Goal: Task Accomplishment & Management: Complete application form

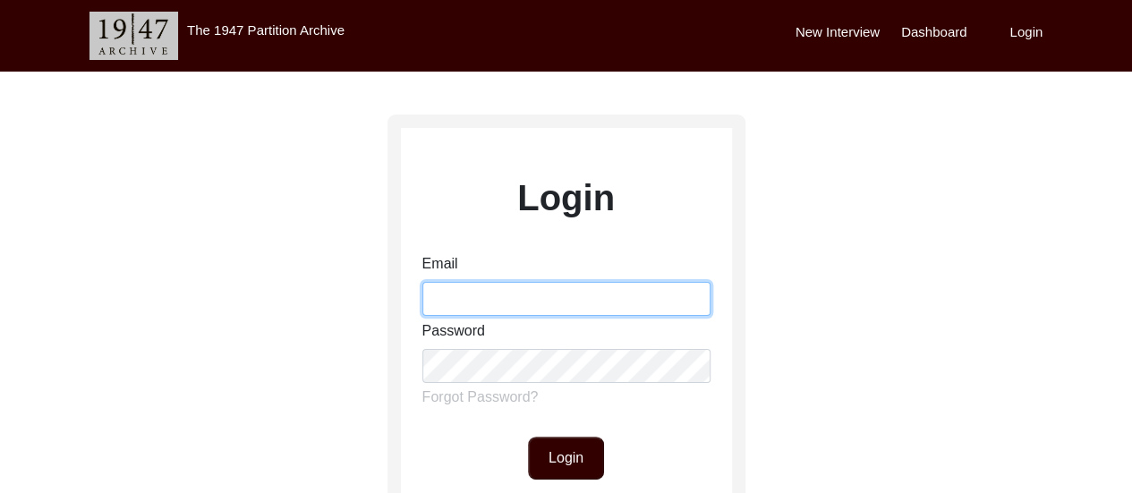
click at [571, 302] on input "Email" at bounding box center [566, 299] width 288 height 34
type input "[EMAIL_ADDRESS][DOMAIN_NAME]"
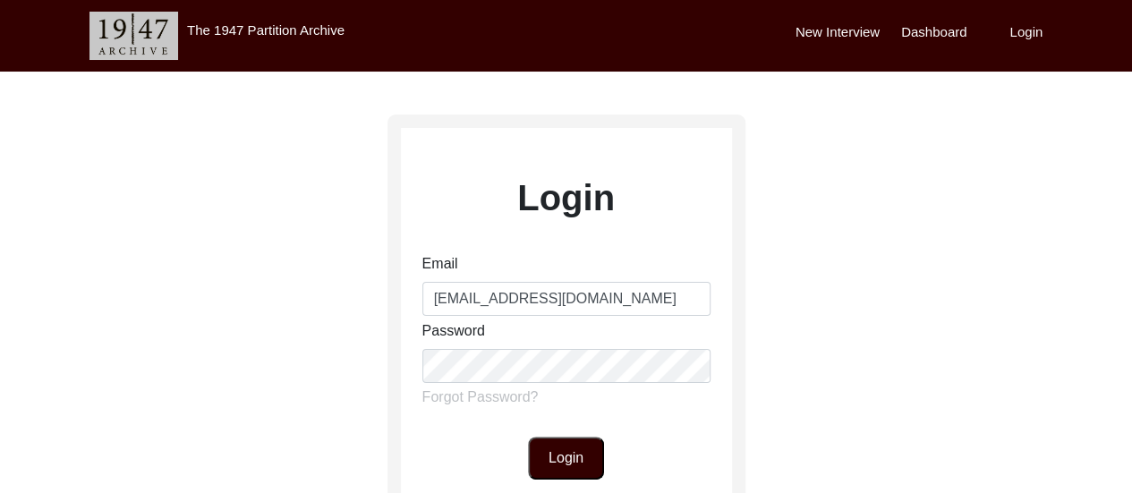
click at [561, 457] on button "Login" at bounding box center [566, 458] width 76 height 43
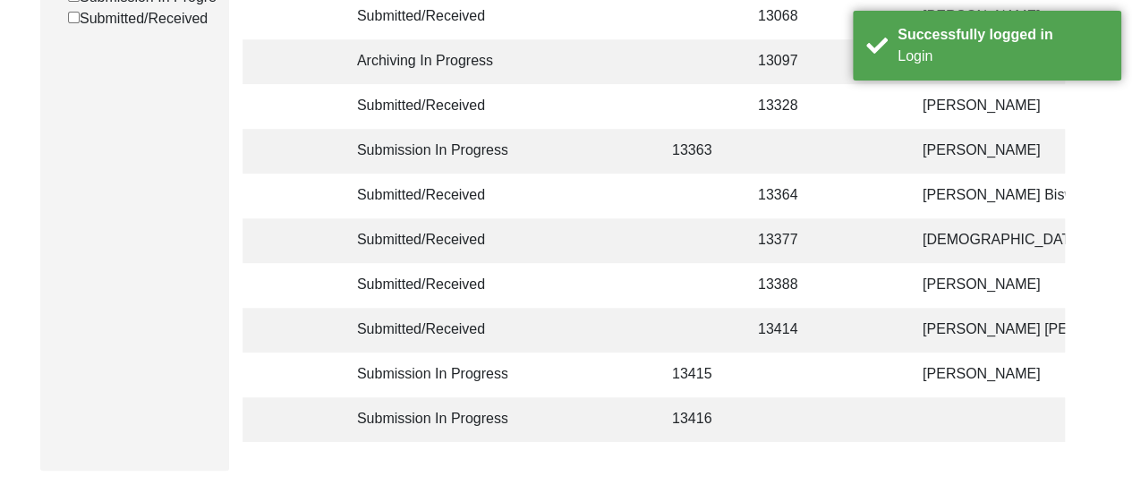
scroll to position [358, 0]
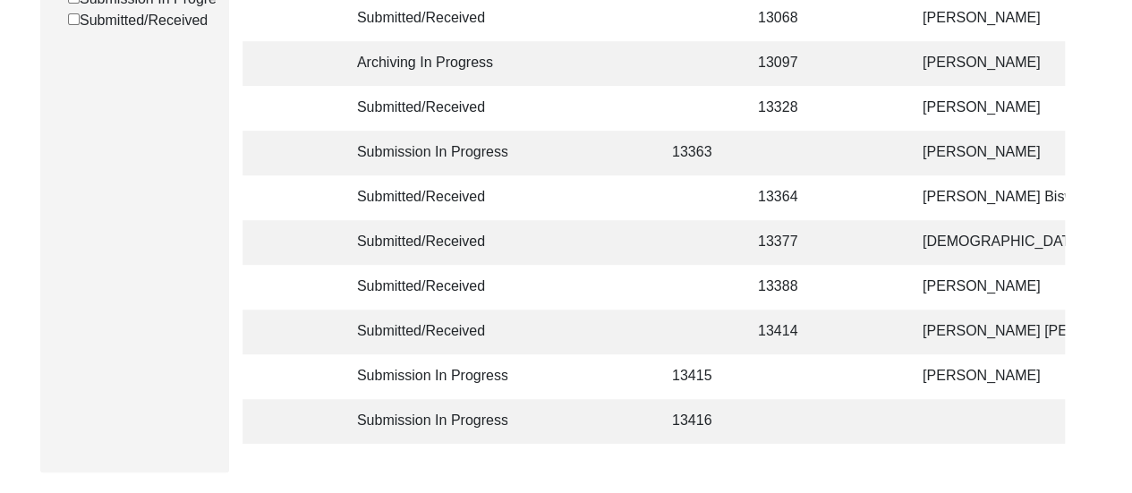
click at [777, 168] on td at bounding box center [787, 153] width 81 height 45
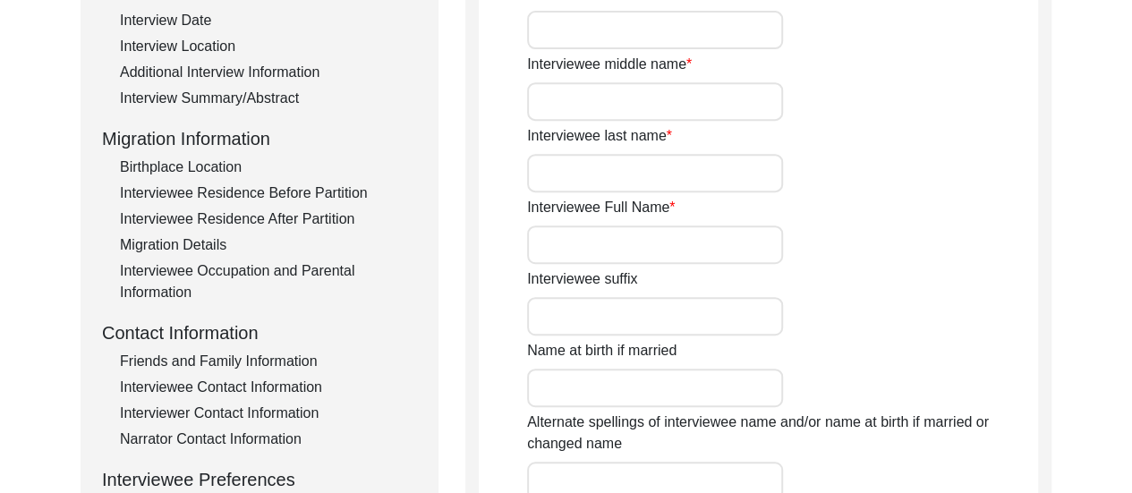
type input "Chameli"
type input "n/a"
type input "Mitra"
type input "[PERSON_NAME]"
type input "[DEMOGRAPHIC_DATA]"
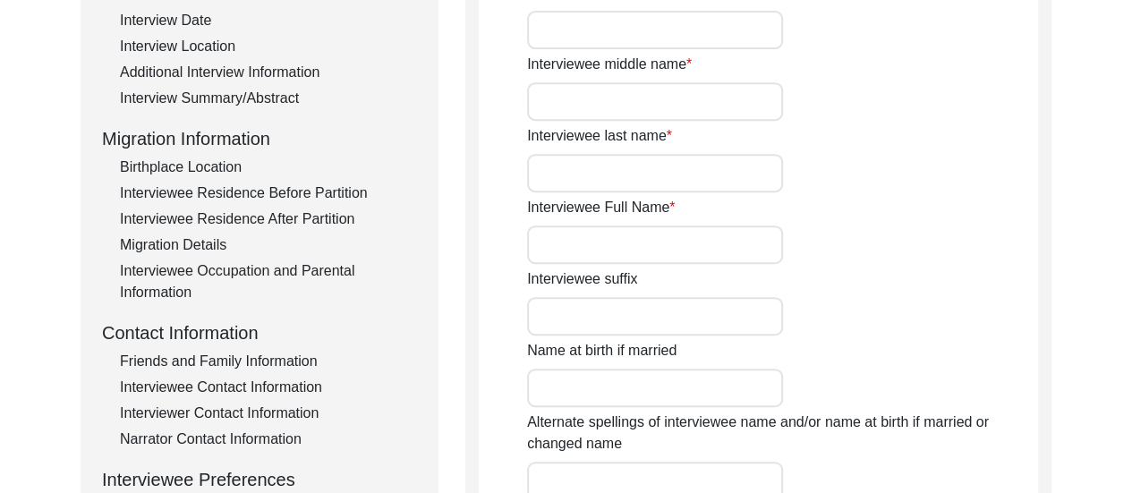
type input "Bengali"
type input "[DEMOGRAPHIC_DATA]"
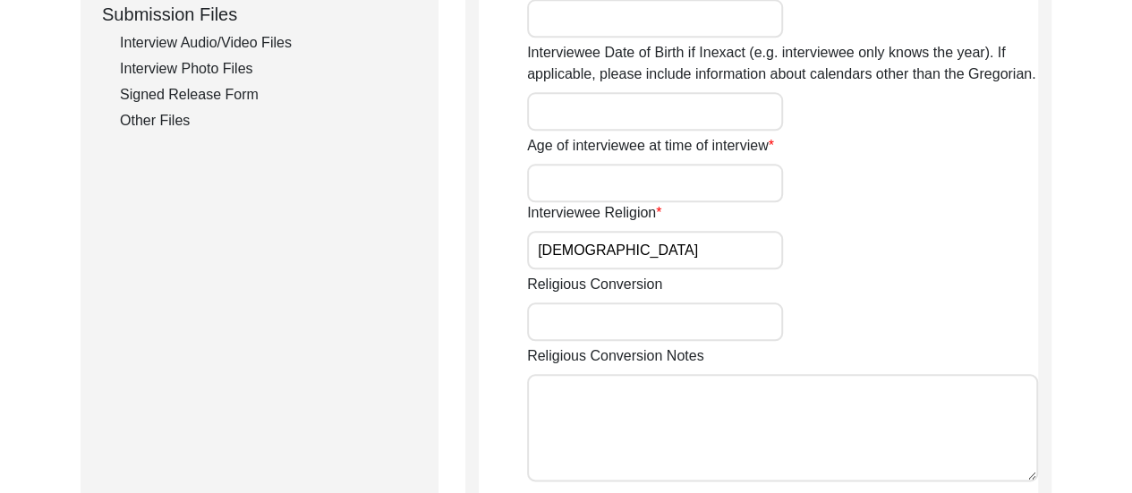
scroll to position [895, 0]
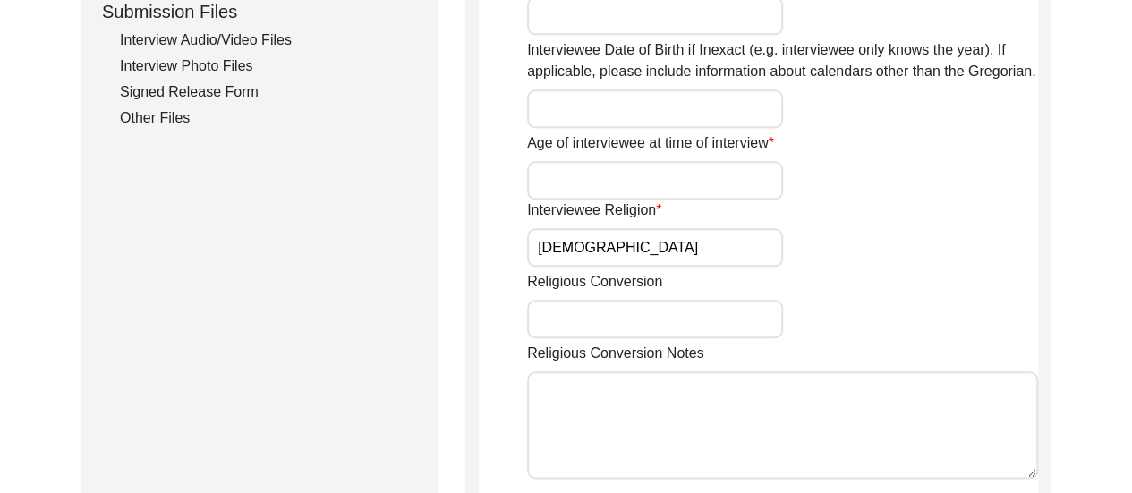
click at [667, 110] on input "Interviewee Date of Birth if Inexact (e.g. interviewee only knows the year). If…" at bounding box center [655, 108] width 256 height 38
click at [885, 141] on div "Age of interviewee at time of interview" at bounding box center [782, 165] width 511 height 67
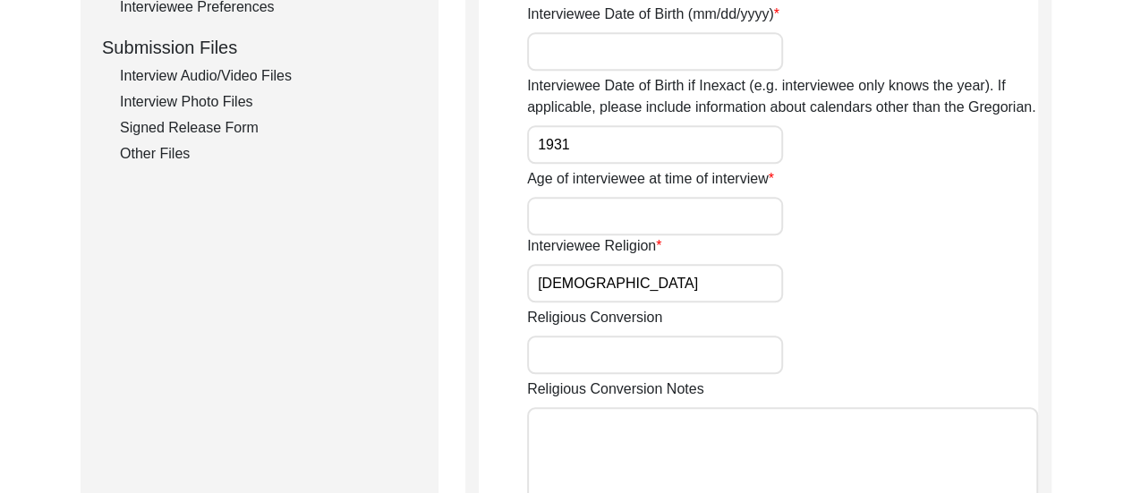
scroll to position [752, 0]
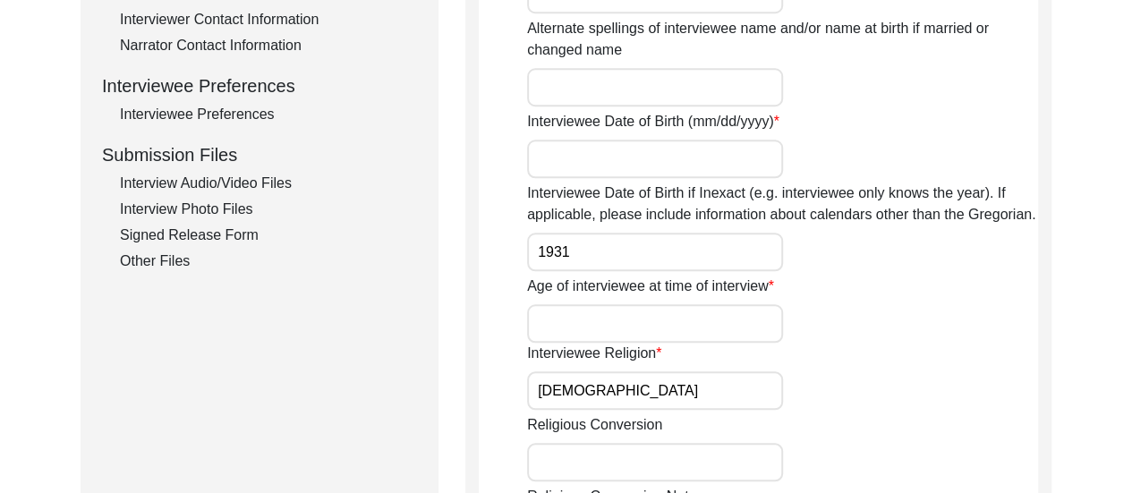
click at [687, 158] on input "Interviewee Date of Birth (mm/dd/yyyy)" at bounding box center [655, 159] width 256 height 38
click at [588, 255] on input "1931" at bounding box center [655, 252] width 256 height 38
type input "1"
click at [648, 153] on input "Interviewee Date of Birth (mm/dd/yyyy)" at bounding box center [655, 159] width 256 height 38
type input "1931"
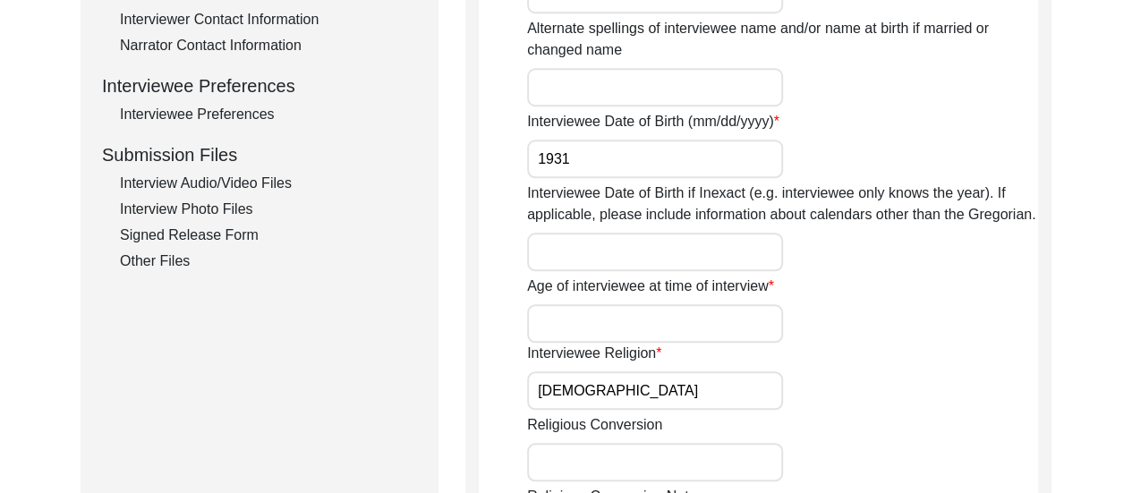
click at [628, 263] on input "Interviewee Date of Birth if Inexact (e.g. interviewee only knows the year). If…" at bounding box center [655, 252] width 256 height 38
type input "@"
type input "2 [DATE]"
click at [975, 295] on div "Age of interviewee at time of interview" at bounding box center [782, 309] width 511 height 67
click at [641, 316] on input "Age of interviewee at time of interview" at bounding box center [655, 323] width 256 height 38
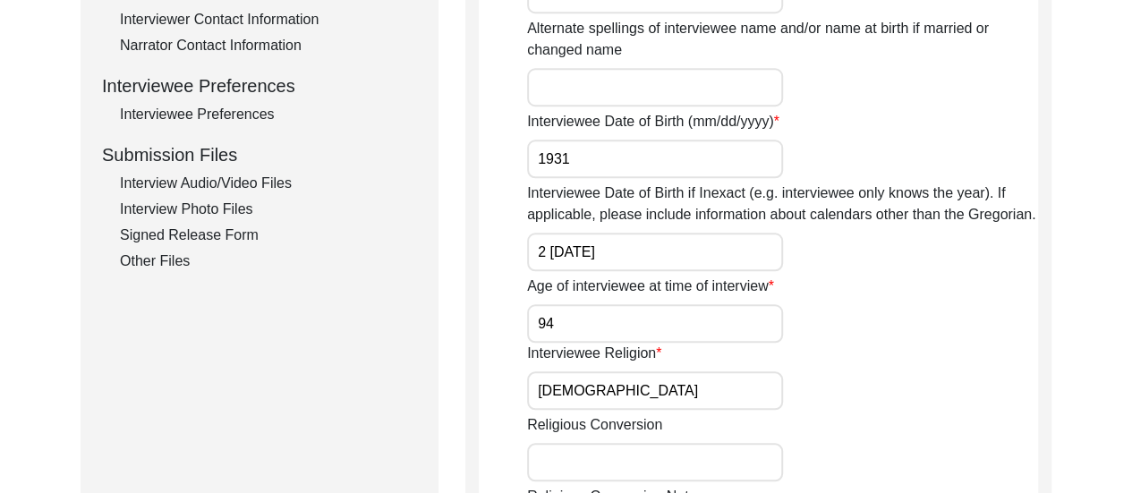
type input "94"
click at [943, 294] on div "Age of interviewee at time of interview 94" at bounding box center [782, 309] width 511 height 67
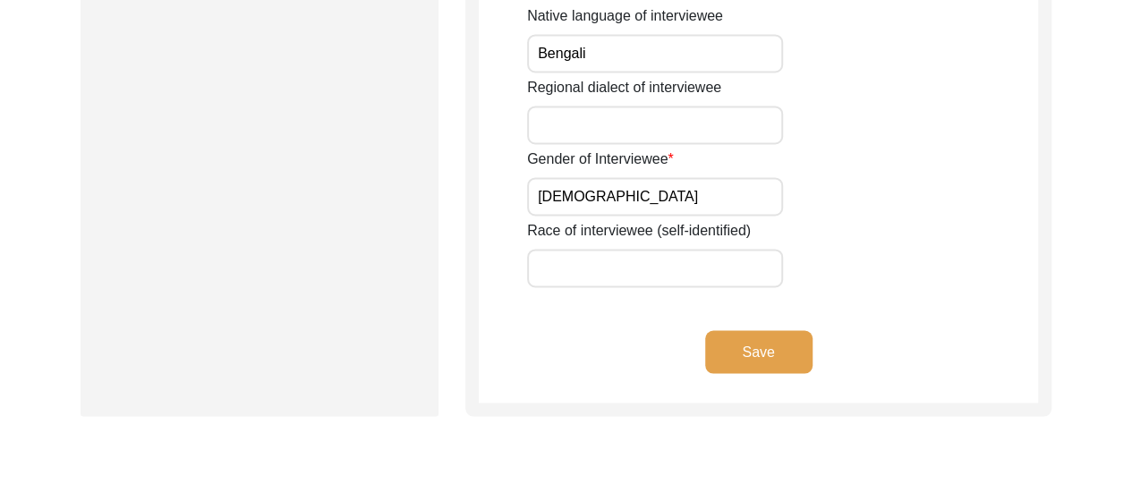
scroll to position [1396, 0]
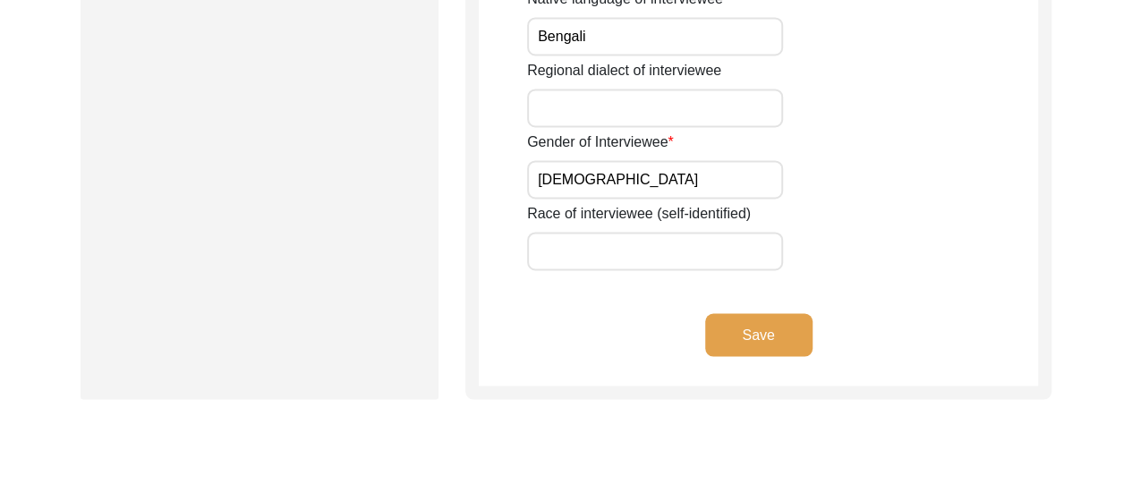
click at [778, 333] on button "Save" at bounding box center [758, 334] width 107 height 43
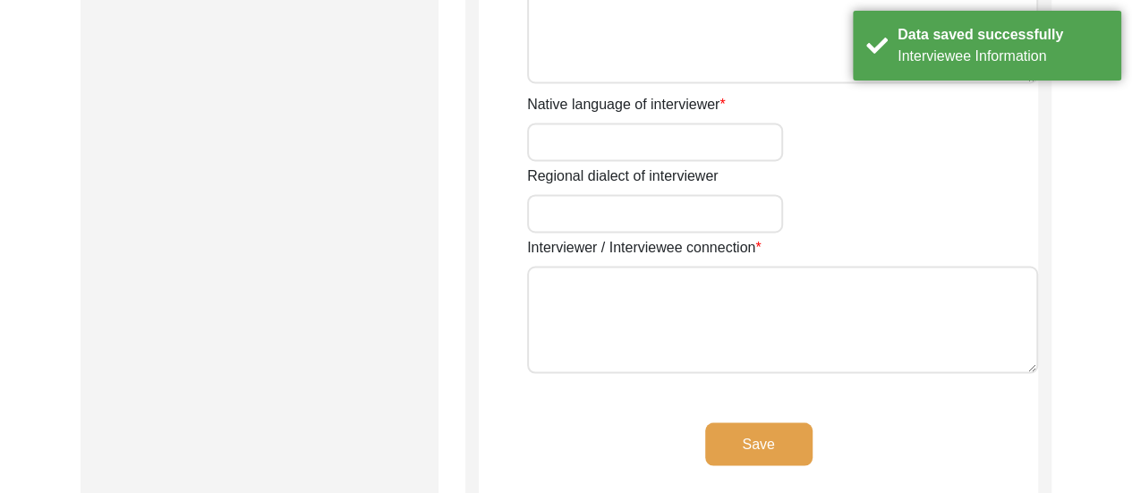
type input "[PERSON_NAME]"
type input "[DEMOGRAPHIC_DATA]"
type input "[DATE]"
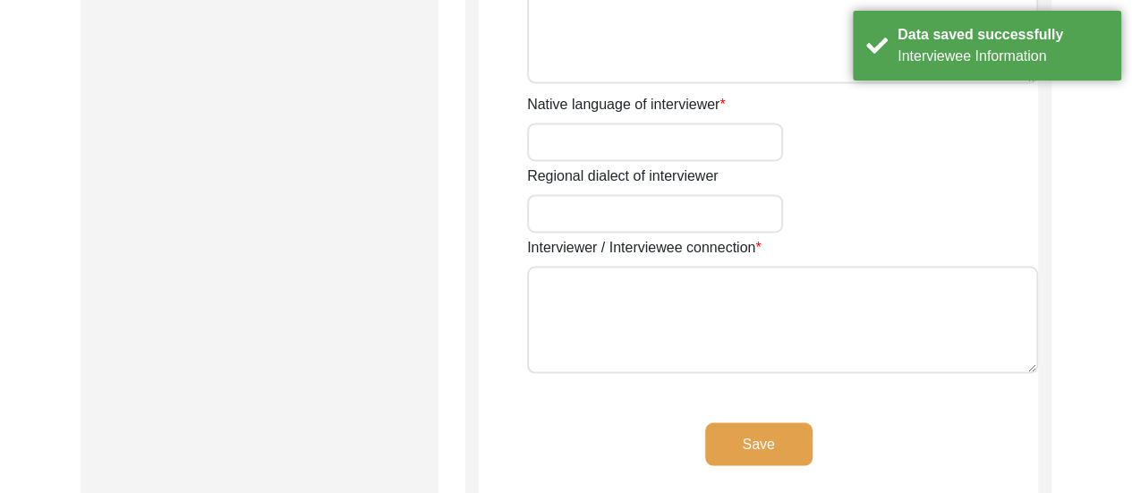
type input "Dum Dum, [GEOGRAPHIC_DATA], [GEOGRAPHIC_DATA]"
type input "Student"
type input "[PERSON_NAME]"
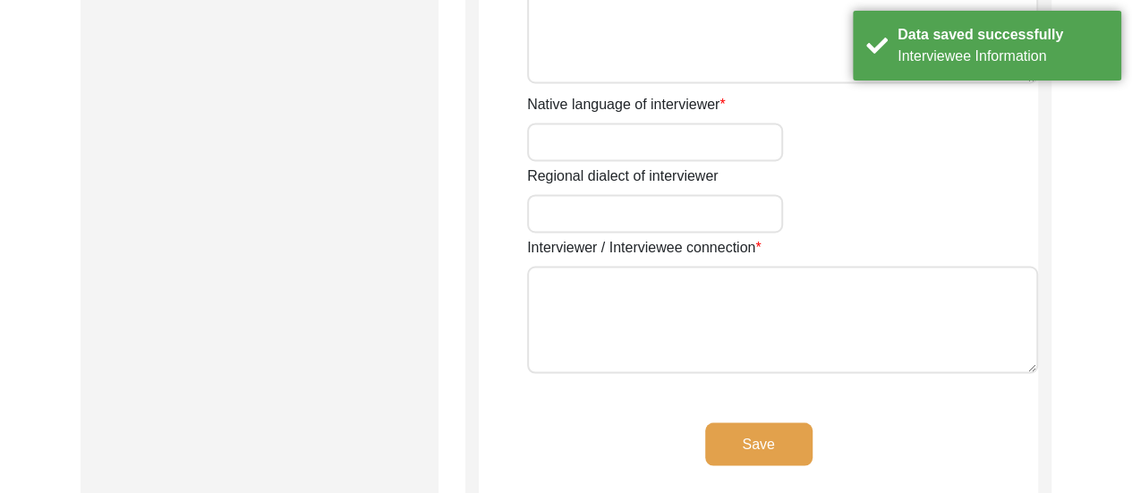
type textarea "The Interviewer is a student currently pursuing Bachelor of Arts in History (Ho…"
type input "Bengali"
type textarea "The interviewee is the mother-in-law of the interviewer's mother's maternal sis…"
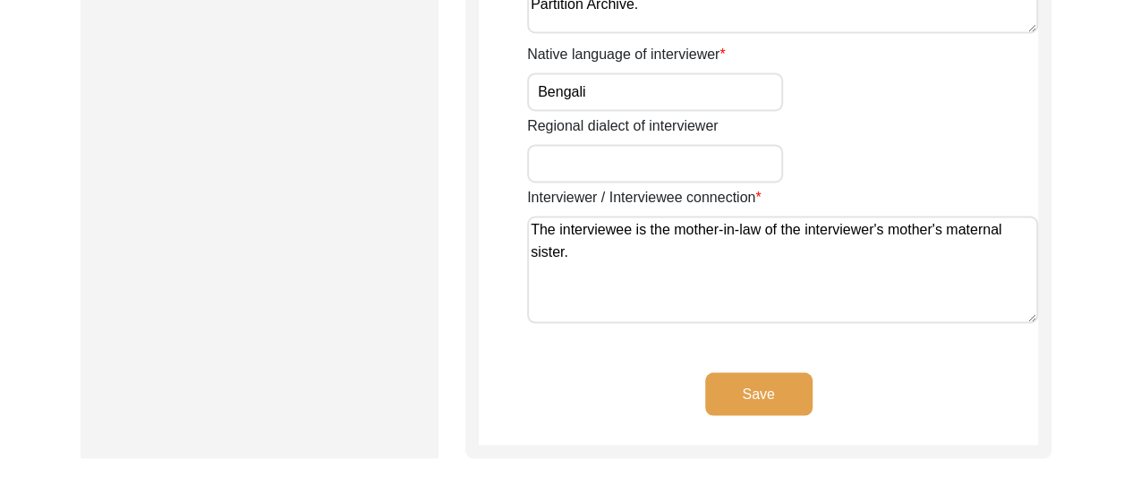
scroll to position [1468, 0]
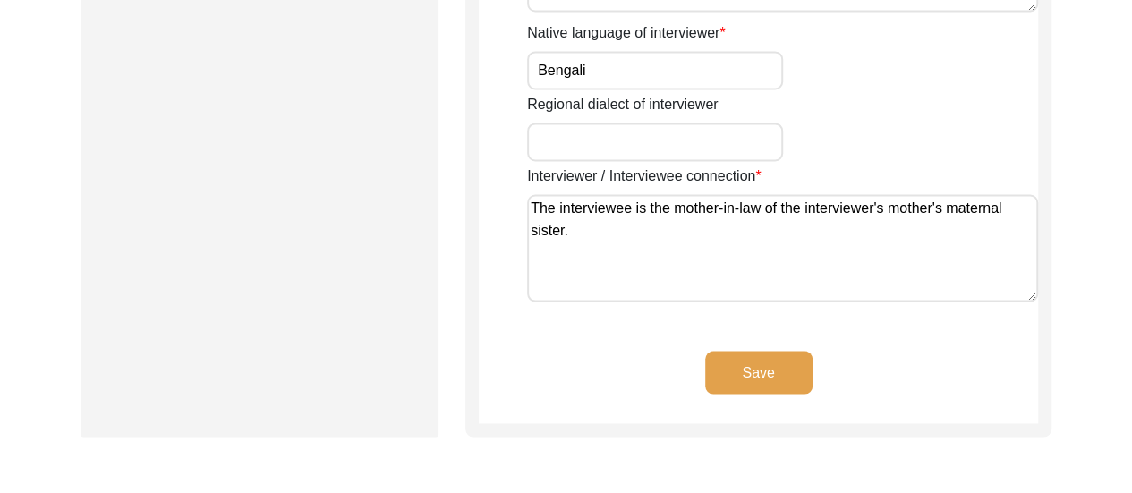
click at [768, 377] on button "Save" at bounding box center [758, 372] width 107 height 43
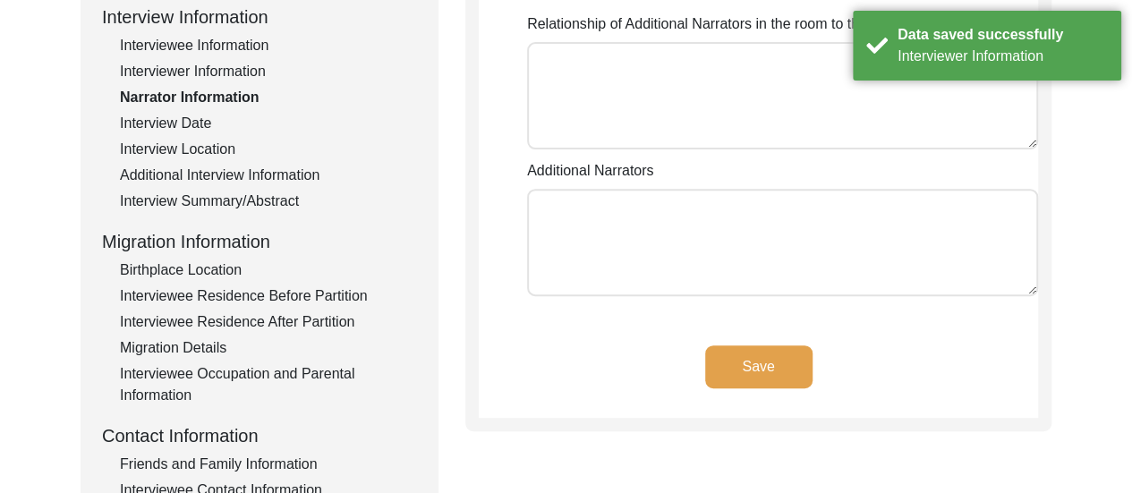
scroll to position [299, 0]
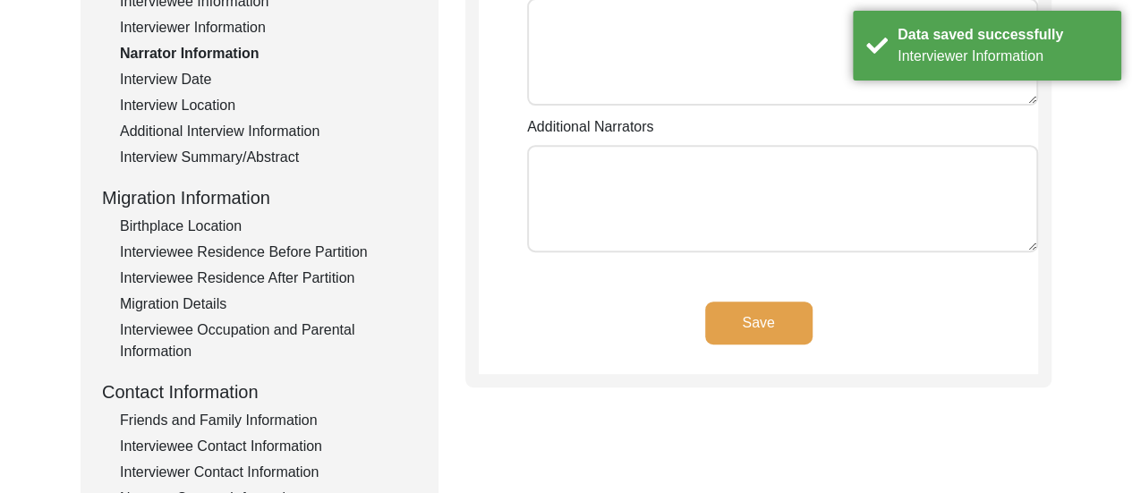
click at [784, 322] on button "Save" at bounding box center [758, 323] width 107 height 43
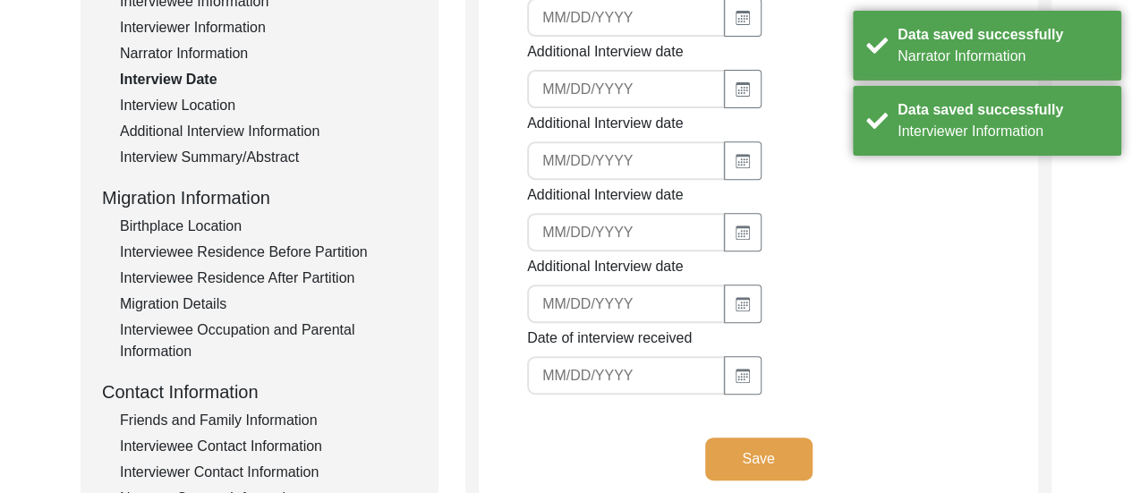
type input "[DATE]"
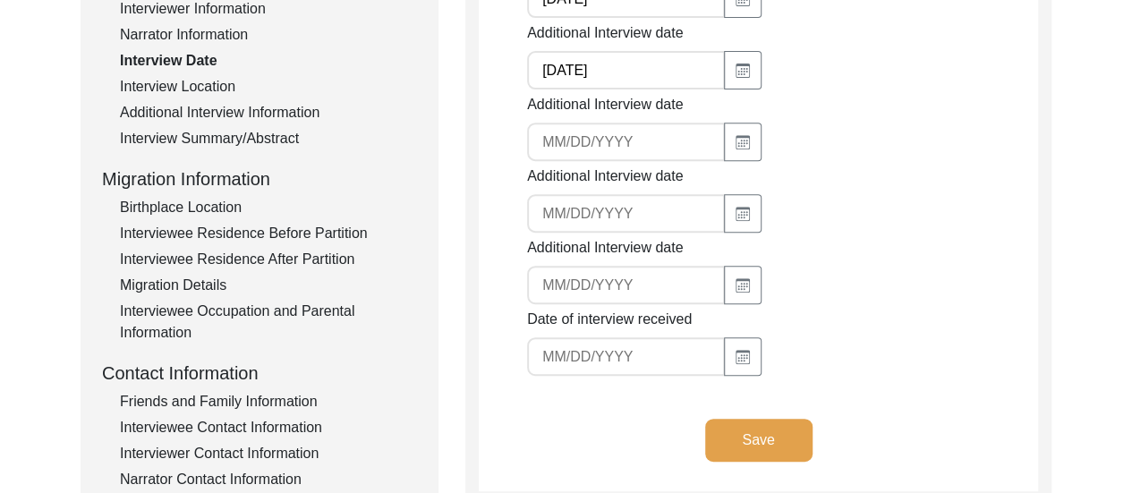
scroll to position [322, 0]
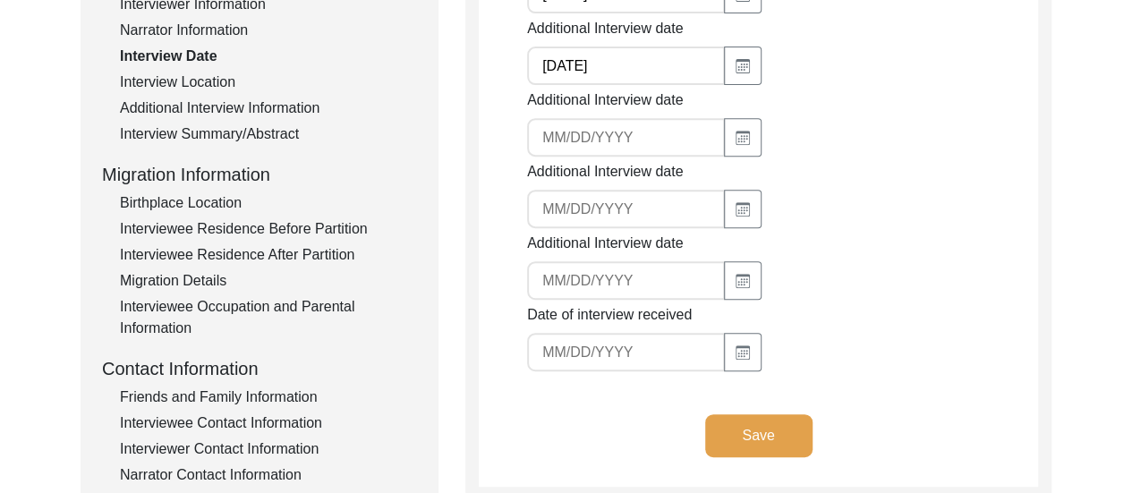
click at [762, 447] on button "Save" at bounding box center [758, 435] width 107 height 43
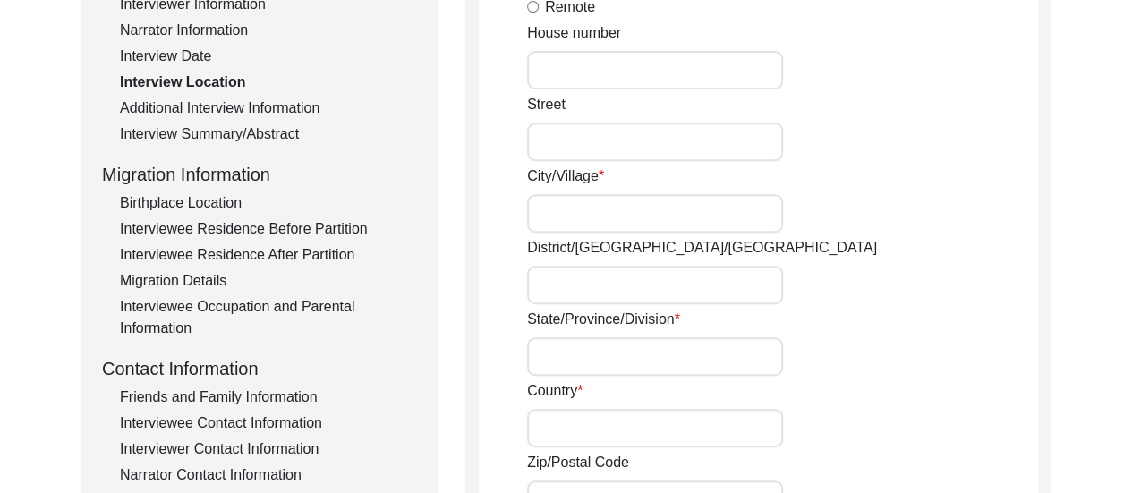
radio input "true"
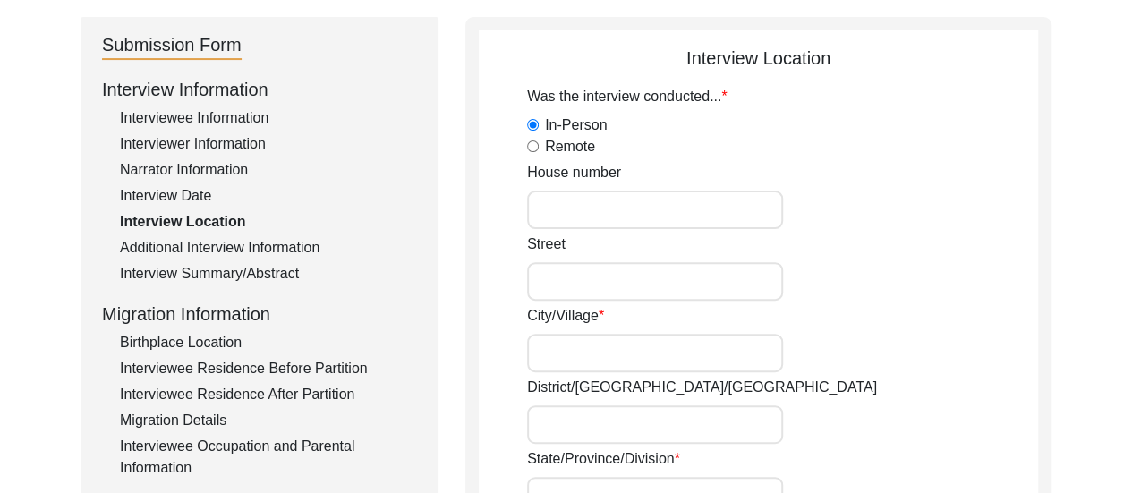
scroll to position [179, 0]
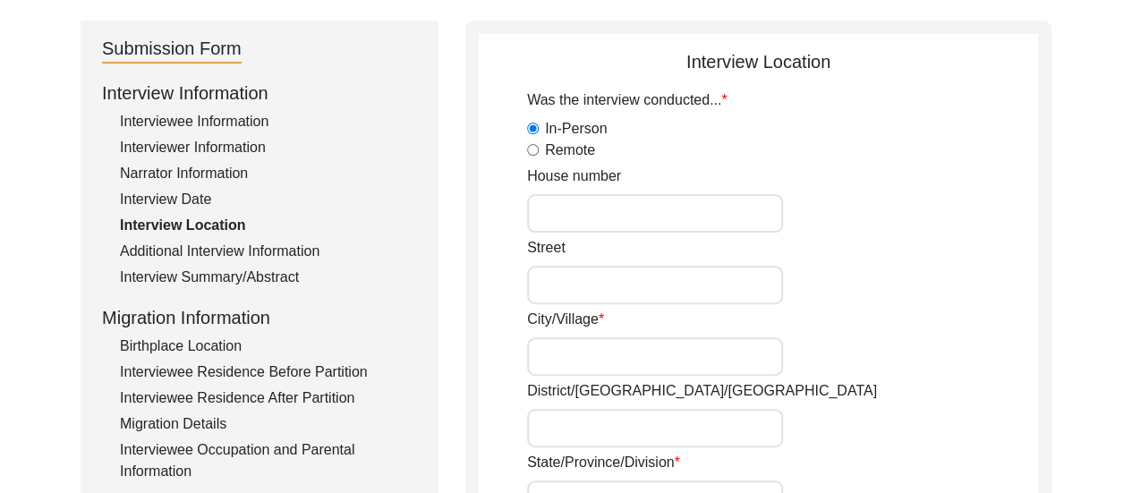
click at [630, 213] on input "House number" at bounding box center [655, 213] width 256 height 38
click at [623, 217] on input "[PERSON_NAME] BHawan" at bounding box center [655, 213] width 256 height 38
type input "[PERSON_NAME] Bhawan"
click at [637, 277] on input "Street" at bounding box center [655, 285] width 256 height 38
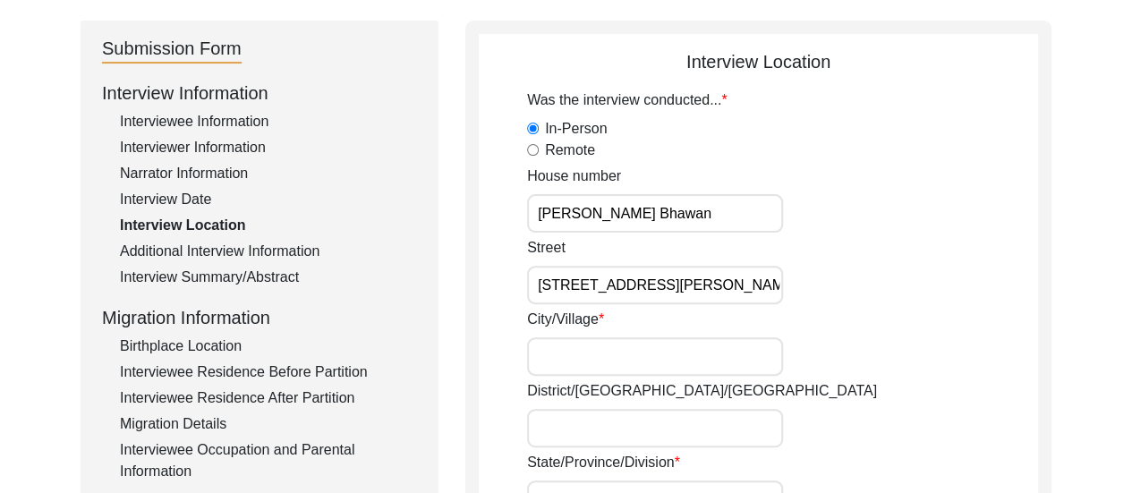
type input "[STREET_ADDRESS][PERSON_NAME][PERSON_NAME],"
click at [663, 359] on input "City/Village" at bounding box center [655, 356] width 256 height 38
type input "[GEOGRAPHIC_DATA]"
click at [889, 277] on div "[STREET_ADDRESS][PERSON_NAME][PERSON_NAME]," at bounding box center [782, 270] width 511 height 67
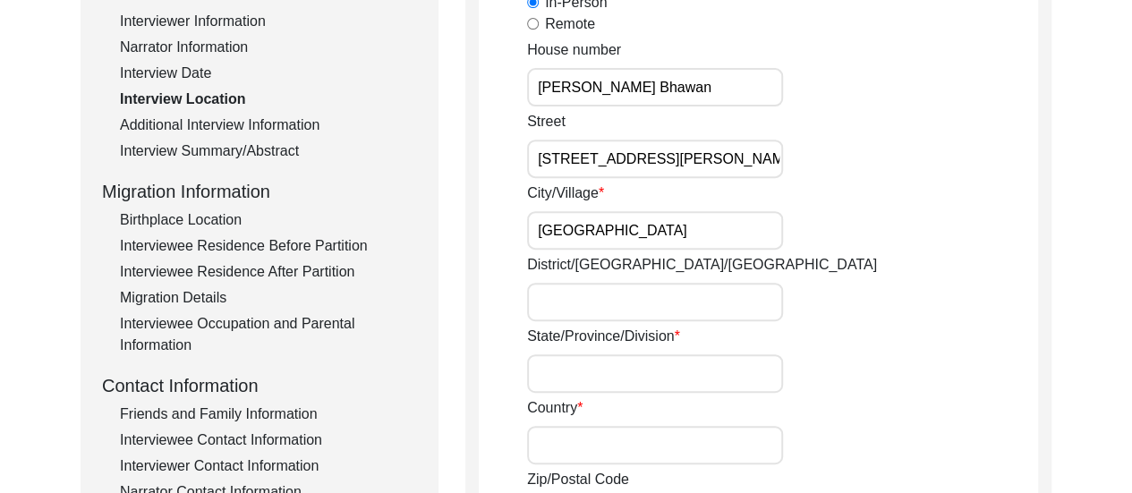
scroll to position [394, 0]
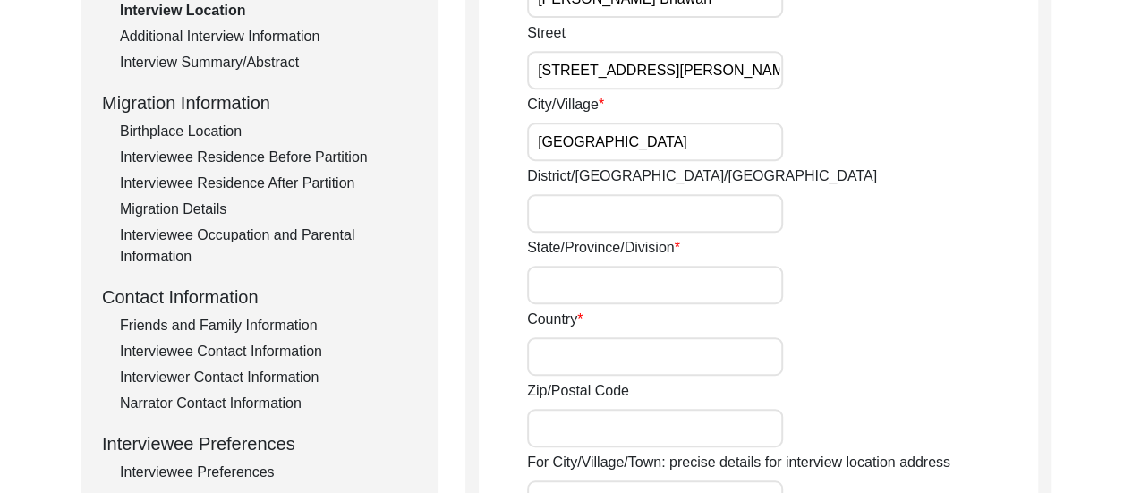
click at [625, 217] on input "District/[GEOGRAPHIC_DATA]/[GEOGRAPHIC_DATA]" at bounding box center [655, 213] width 256 height 38
click at [575, 289] on input "State/Province/Division" at bounding box center [655, 285] width 256 height 38
click at [700, 293] on input "[GEOGRAPHIC_DATA]" at bounding box center [655, 285] width 256 height 38
type input "[GEOGRAPHIC_DATA]"
click at [657, 357] on input "Country" at bounding box center [655, 356] width 256 height 38
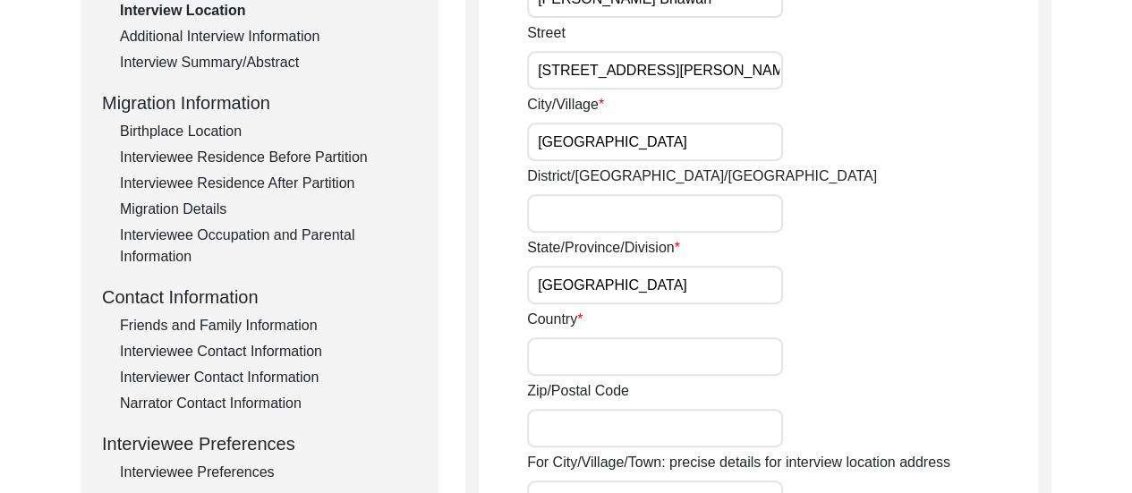
type input "[GEOGRAPHIC_DATA]"
click at [640, 425] on input "Zip/Postal Code" at bounding box center [655, 428] width 256 height 38
type input "700003"
click at [876, 232] on div "District/[GEOGRAPHIC_DATA]/[GEOGRAPHIC_DATA]" at bounding box center [782, 199] width 511 height 67
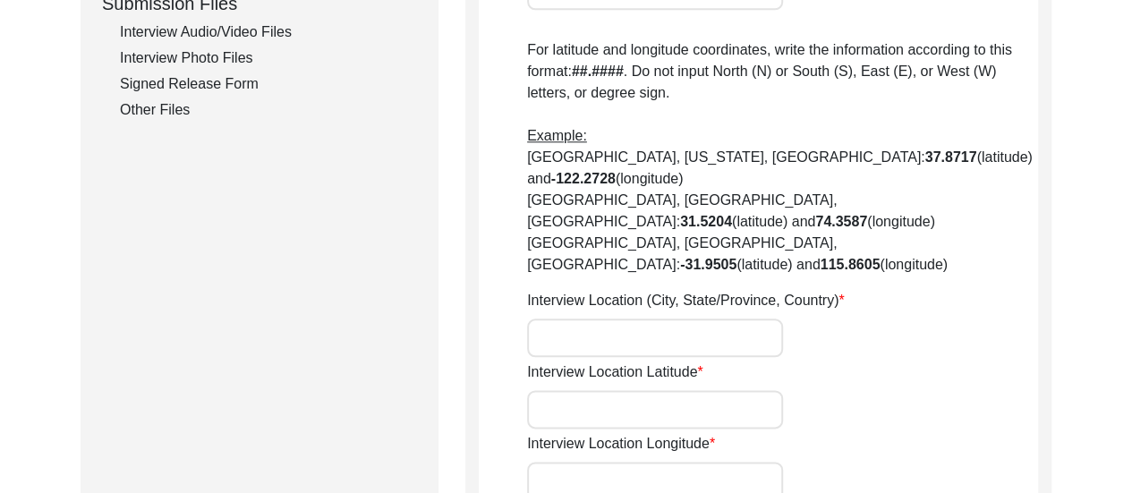
scroll to position [931, 0]
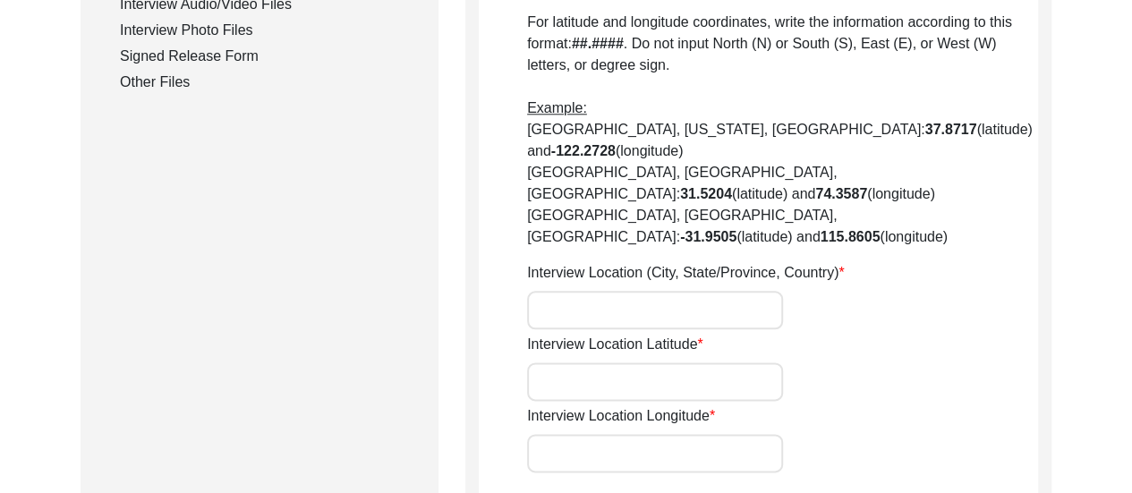
click at [629, 291] on input "Interview Location (City, State/Province, Country)" at bounding box center [655, 310] width 256 height 38
type input "[GEOGRAPHIC_DATA], [GEOGRAPHIC_DATA], [GEOGRAPHIC_DATA]"
click at [562, 362] on input "Interview Location Latitude" at bounding box center [655, 381] width 256 height 38
paste input "22.60340265992615, 88.37014579410771"
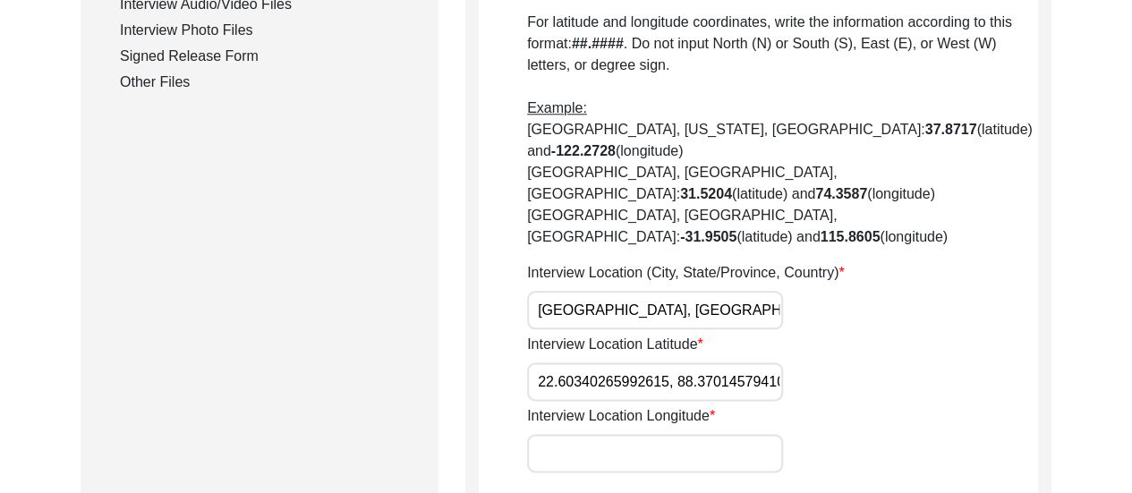
scroll to position [0, 29]
drag, startPoint x: 648, startPoint y: 319, endPoint x: 739, endPoint y: 314, distance: 91.4
drag, startPoint x: 739, startPoint y: 314, endPoint x: 700, endPoint y: 319, distance: 39.7
click at [700, 362] on input "22.60340265992615, 88.37014579410771" at bounding box center [655, 381] width 256 height 38
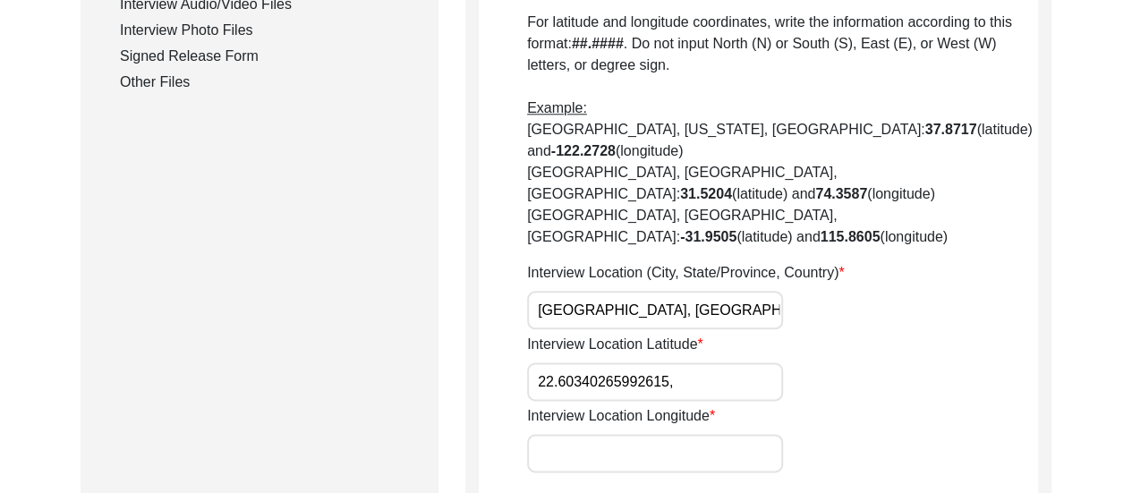
scroll to position [0, 0]
type input "22.60340265992615,"
click at [641, 434] on input "Interview Location Longitude" at bounding box center [655, 453] width 256 height 38
paste input "88.37014579410771"
type input "88.37014579410771"
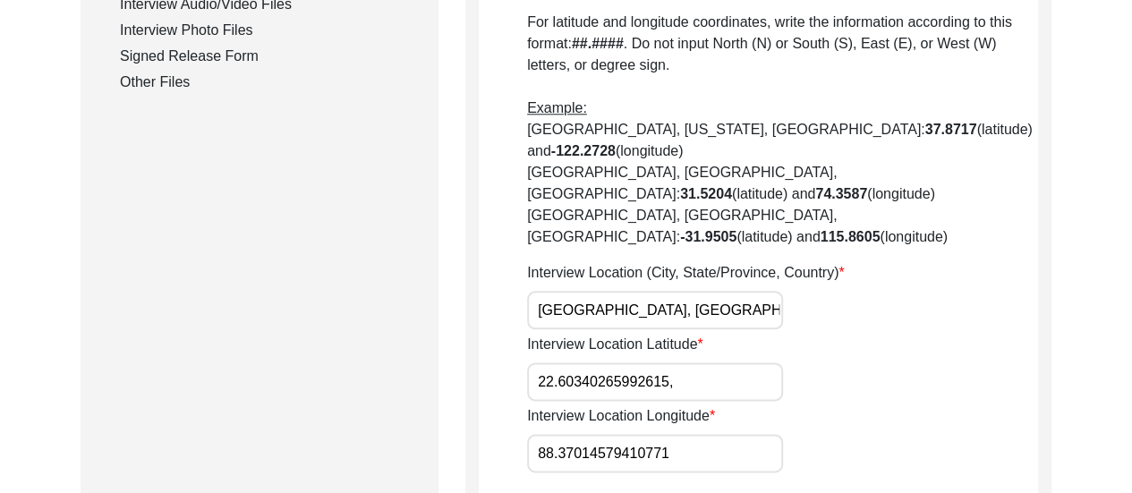
click at [684, 362] on input "22.60340265992615," at bounding box center [655, 381] width 256 height 38
type input "22.60340265992615"
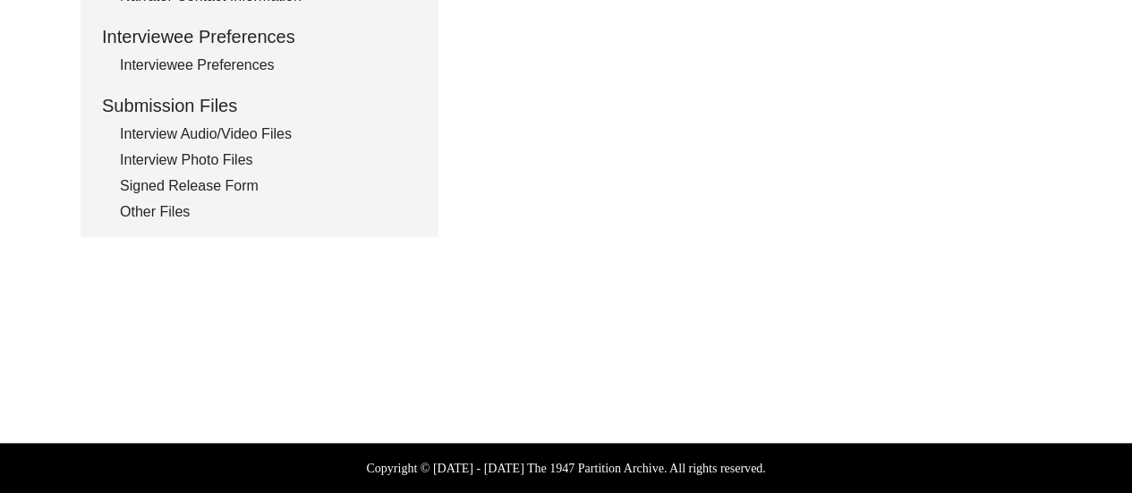
scroll to position [800, 0]
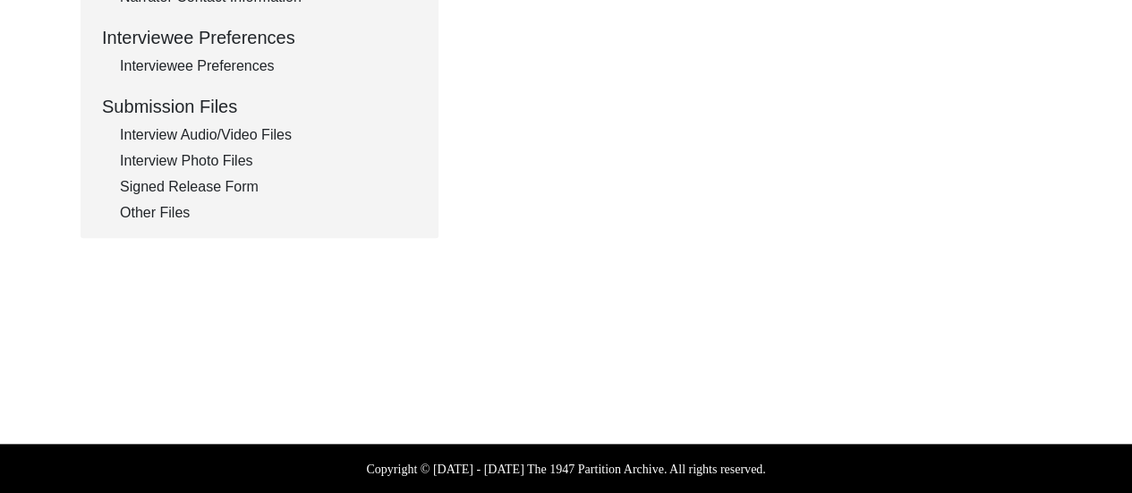
type input "Bengali"
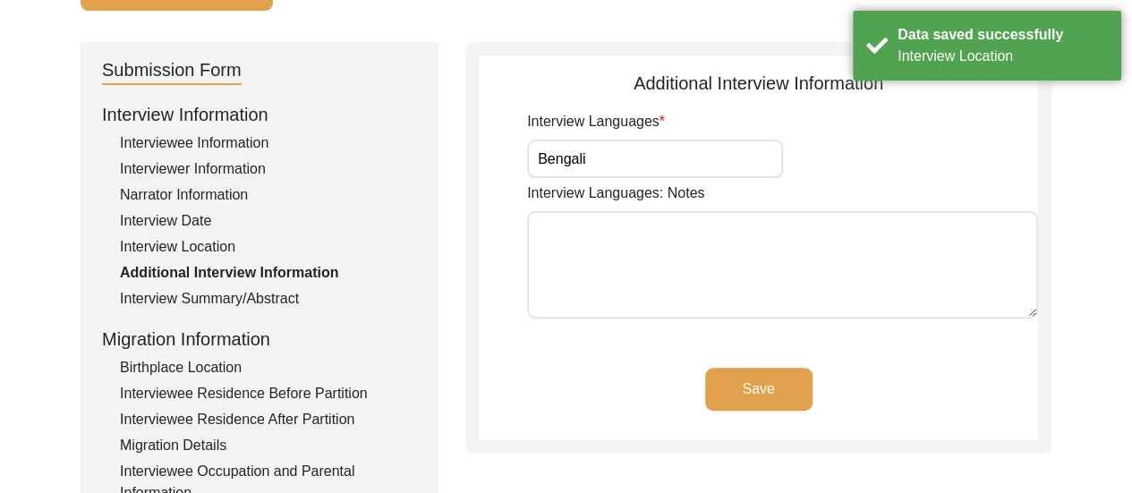
scroll to position [192, 0]
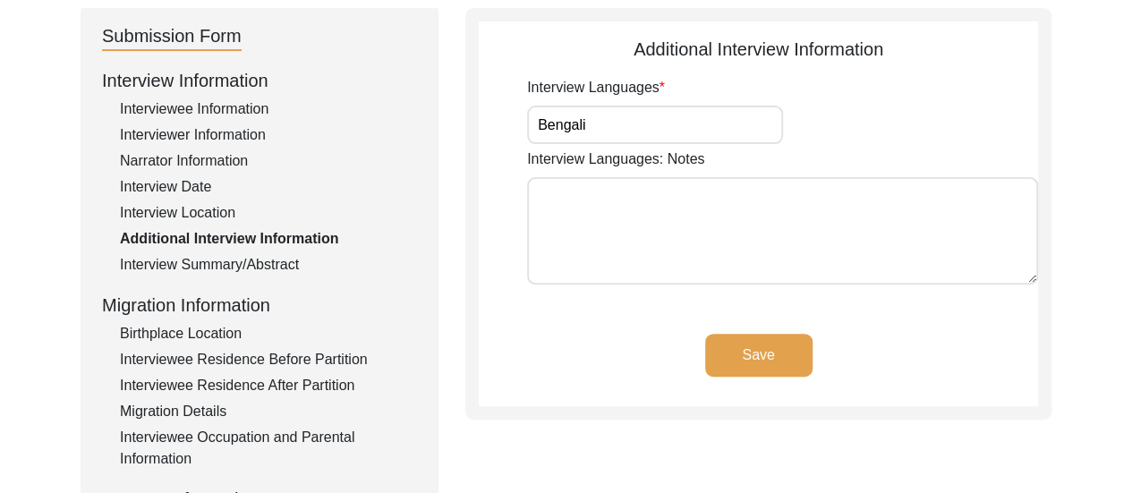
click at [772, 357] on button "Save" at bounding box center [758, 355] width 107 height 43
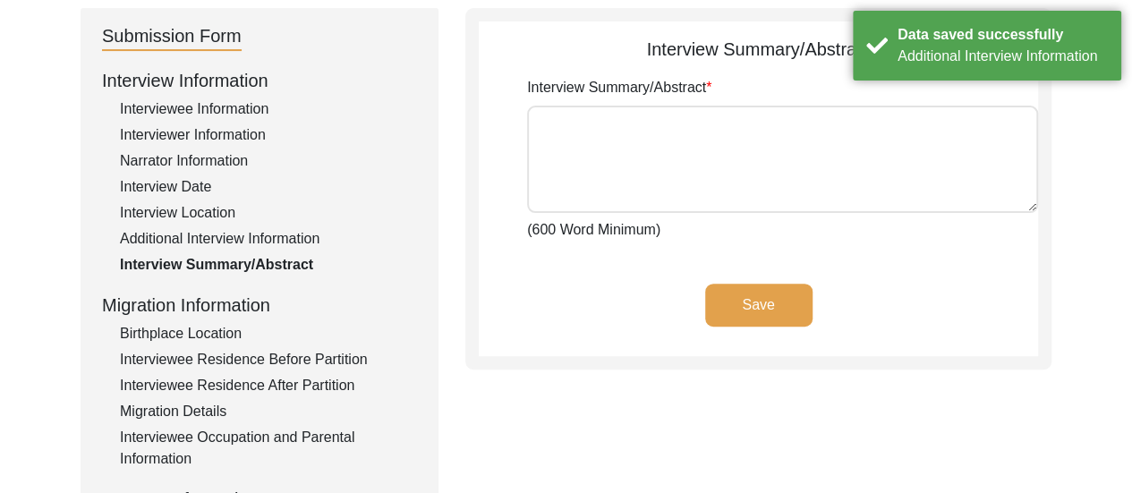
click at [215, 330] on div "Birthplace Location" at bounding box center [268, 333] width 297 height 21
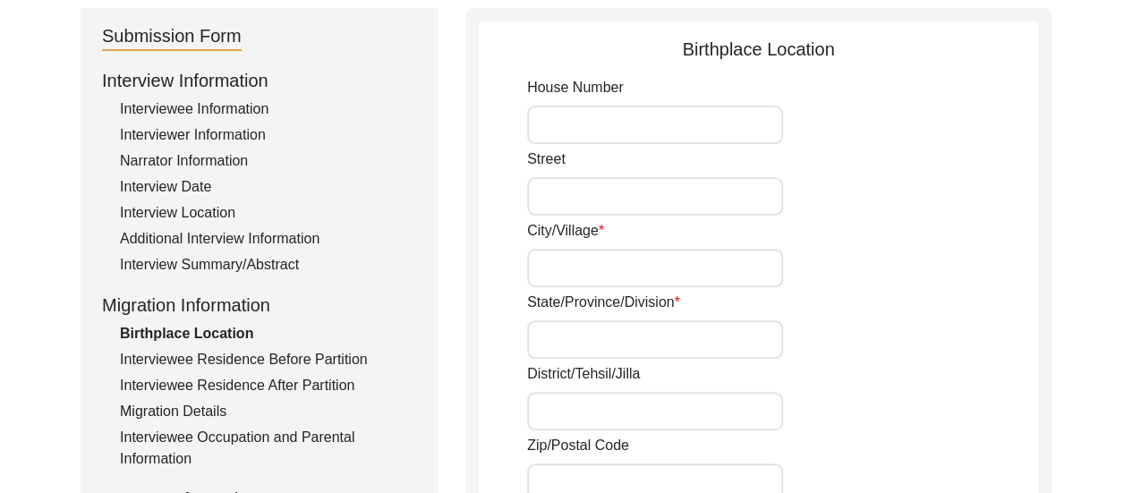
click at [631, 132] on input "House Number" at bounding box center [655, 125] width 256 height 38
type input "@"
type input "20,"
click at [596, 211] on input "Street" at bounding box center [655, 196] width 256 height 38
type input "Chitpore Bridge Approach,"
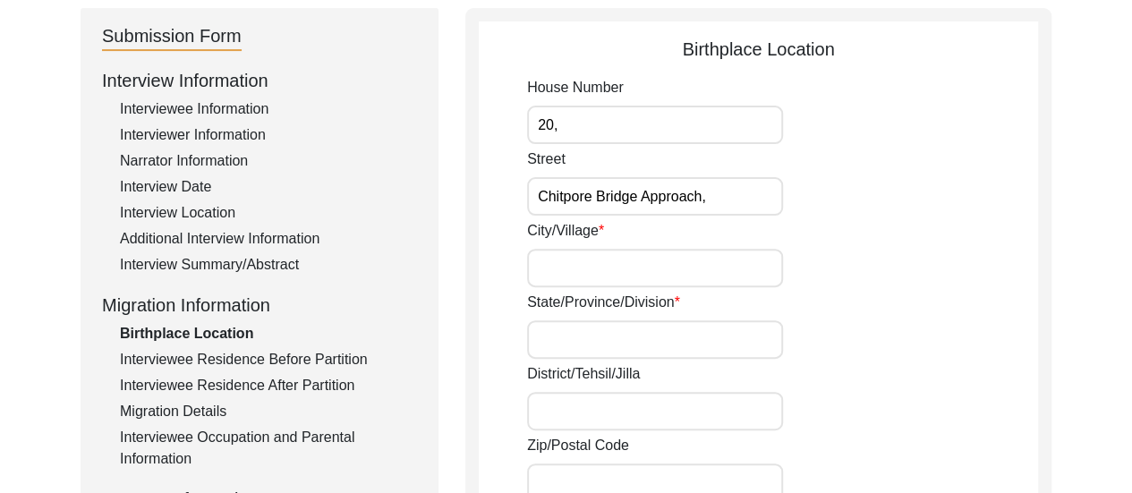
click at [609, 266] on input "City/Village" at bounding box center [655, 268] width 256 height 38
click at [941, 297] on div "State/Province/Division" at bounding box center [782, 325] width 511 height 67
click at [600, 268] on input "[GEOGRAPHIC_DATA]" at bounding box center [655, 268] width 256 height 38
type input "K"
type input "[GEOGRAPHIC_DATA]"
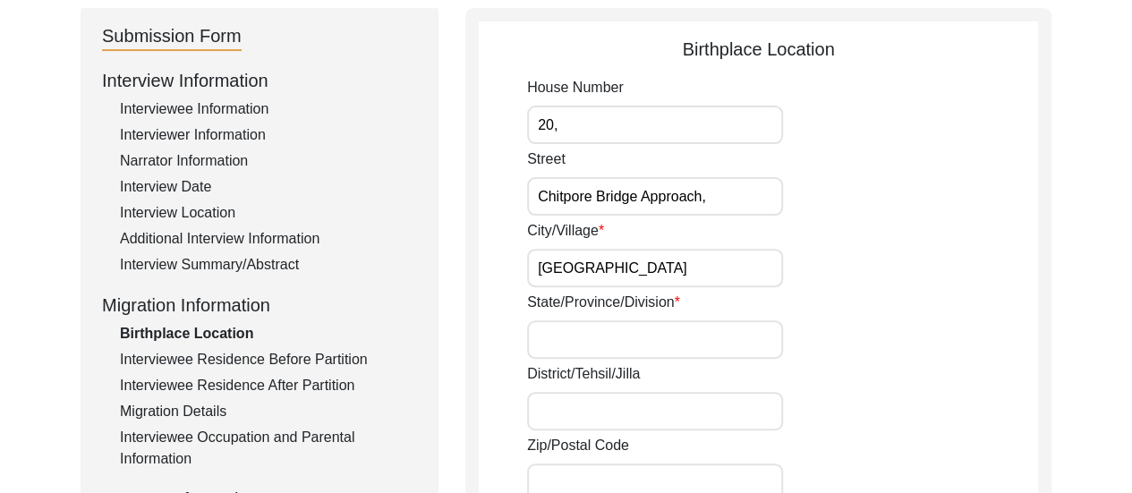
click at [685, 334] on input "State/Province/Division" at bounding box center [655, 339] width 256 height 38
drag, startPoint x: 632, startPoint y: 345, endPoint x: 600, endPoint y: 343, distance: 32.3
click at [600, 343] on input "State/Province/Division" at bounding box center [655, 339] width 256 height 38
type input "Presidency of [GEOGRAPHIC_DATA][PERSON_NAME] in [GEOGRAPHIC_DATA]"
click at [990, 303] on div "State/Province/Division Presidency of [GEOGRAPHIC_DATA][PERSON_NAME] in [GEOGRA…" at bounding box center [782, 325] width 511 height 67
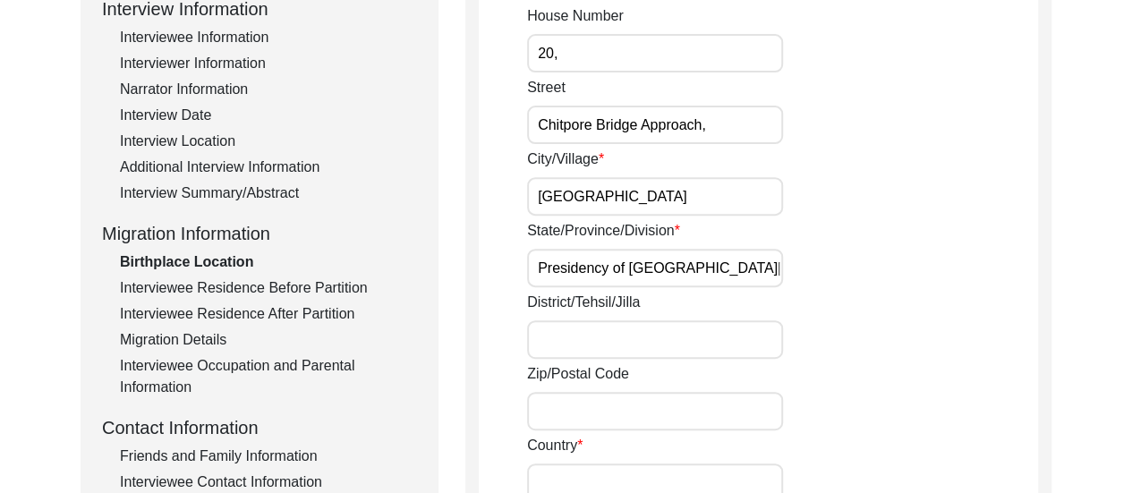
scroll to position [299, 0]
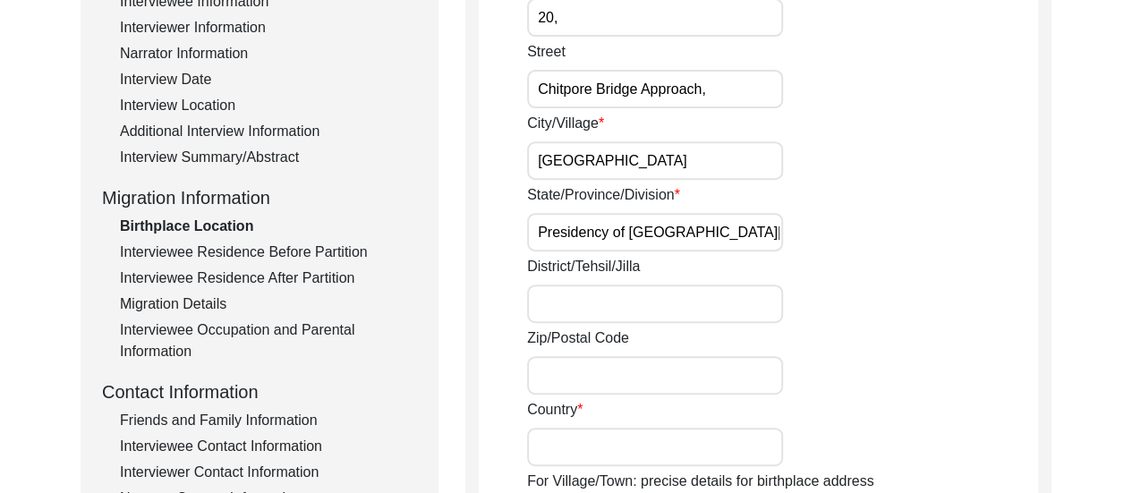
click at [639, 445] on input "Country" at bounding box center [655, 447] width 256 height 38
type input "[GEOGRAPHIC_DATA]"
click at [902, 353] on div "Zip/Postal Code" at bounding box center [782, 361] width 511 height 67
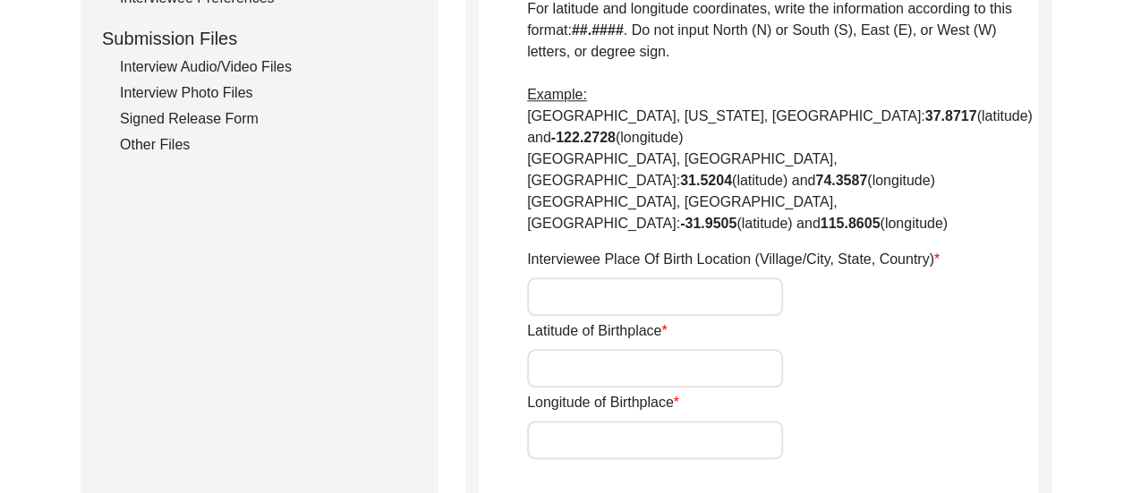
scroll to position [872, 0]
